Goal: Information Seeking & Learning: Check status

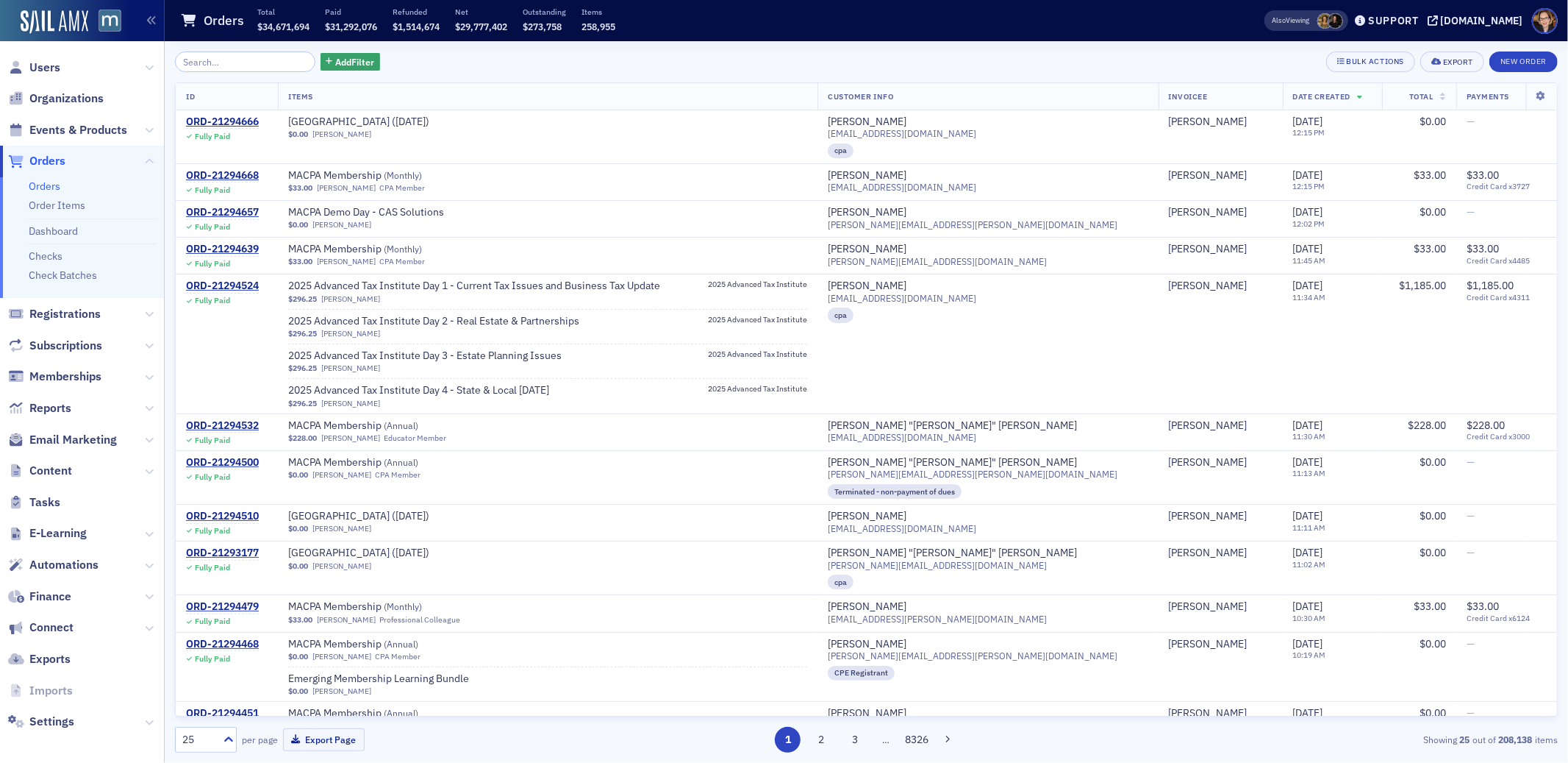
click at [53, 154] on span "Orders" at bounding box center [47, 161] width 36 height 16
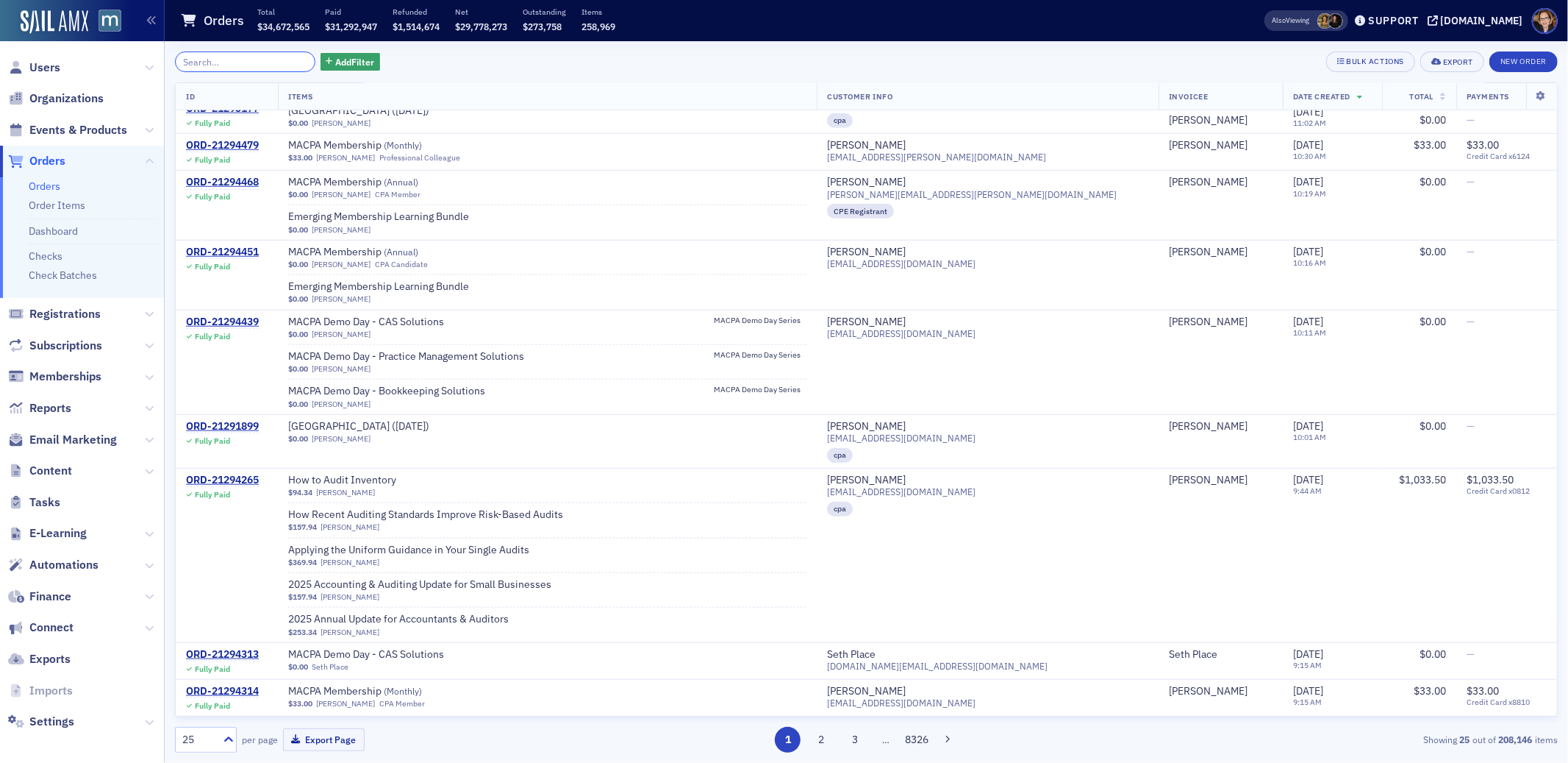
scroll to position [944, 0]
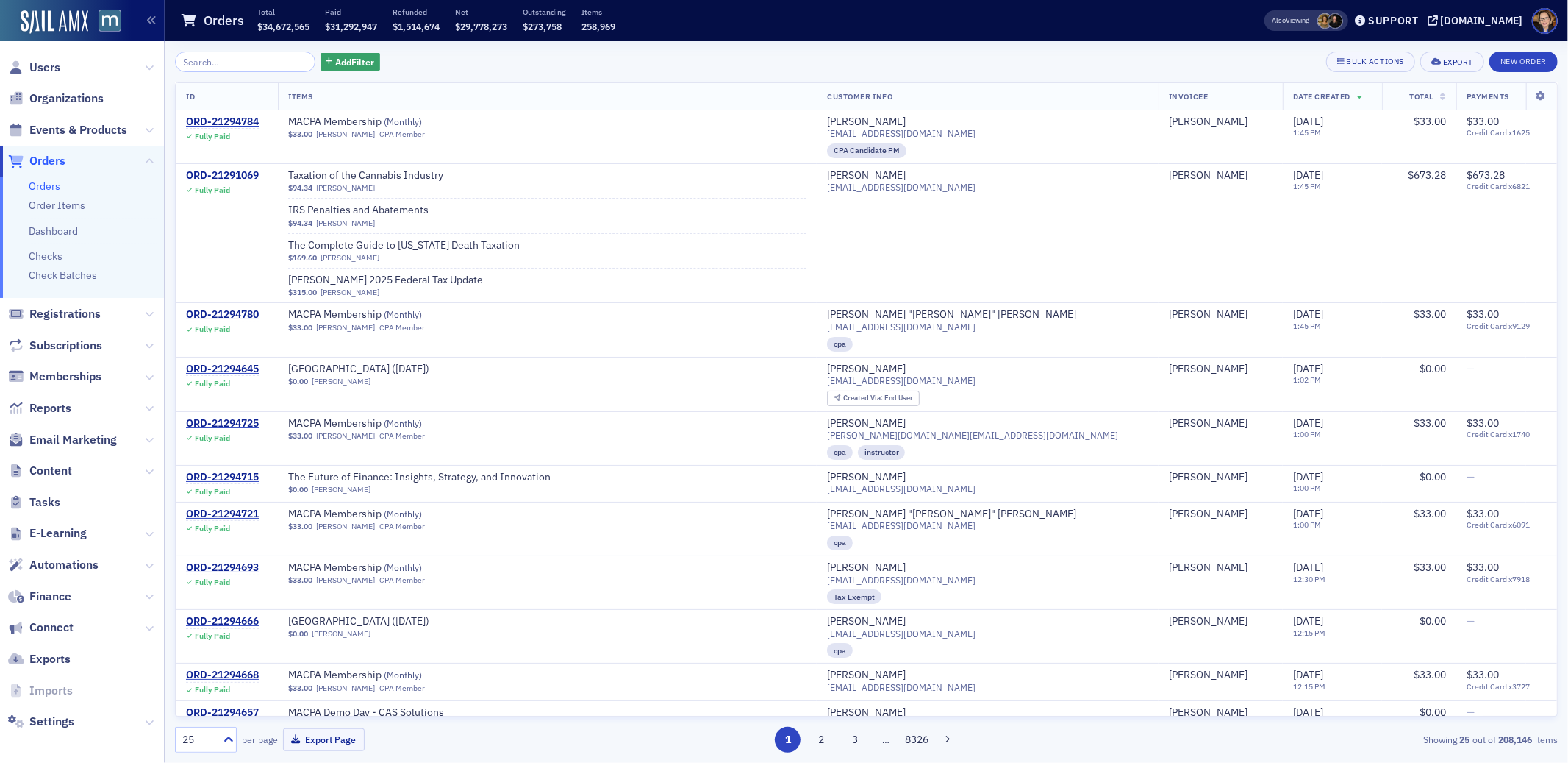
click at [55, 160] on span "Orders" at bounding box center [47, 161] width 36 height 16
click at [55, 160] on span "Orders" at bounding box center [47, 161] width 36 height 16
click at [535, 476] on span "The Future of Finance: Insights, Strategy, and Innovation" at bounding box center [419, 477] width 263 height 13
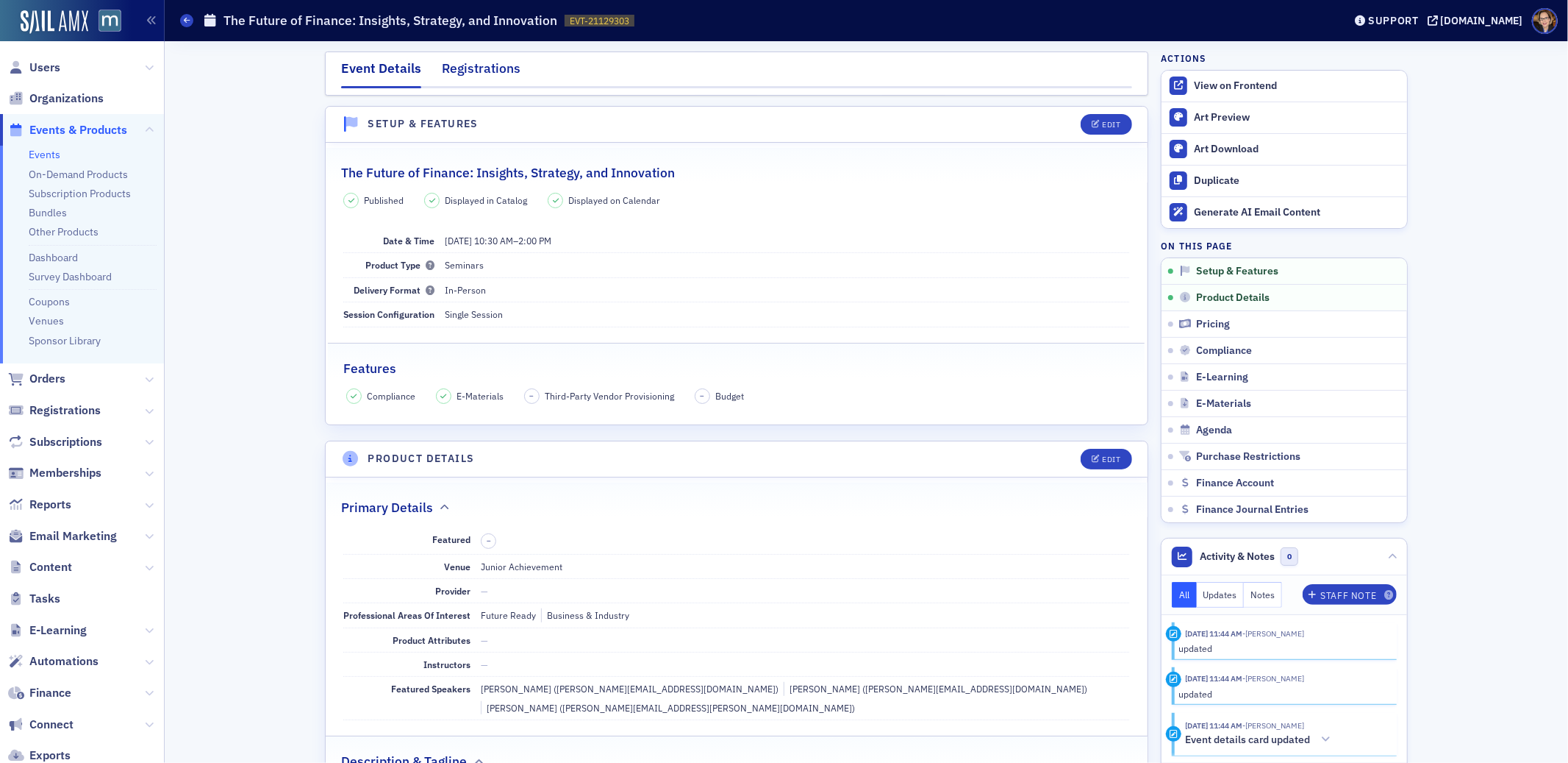
click at [498, 66] on div "Registrations" at bounding box center [481, 72] width 78 height 28
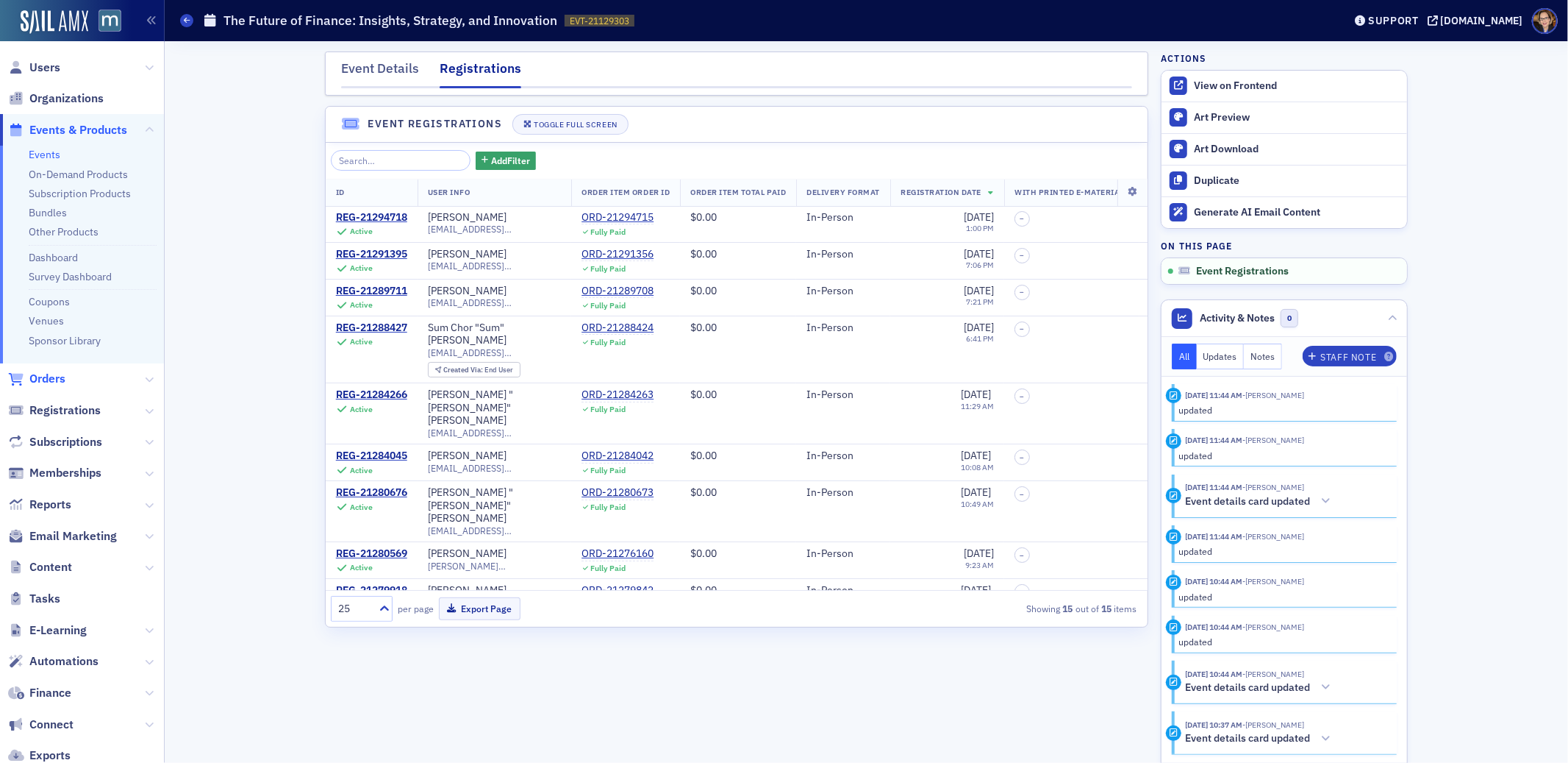
click at [53, 379] on span "Orders" at bounding box center [47, 379] width 36 height 16
